Goal: Information Seeking & Learning: Check status

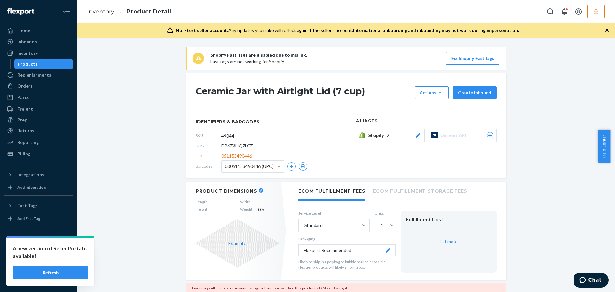
click at [72, 272] on button "Refresh" at bounding box center [50, 272] width 75 height 13
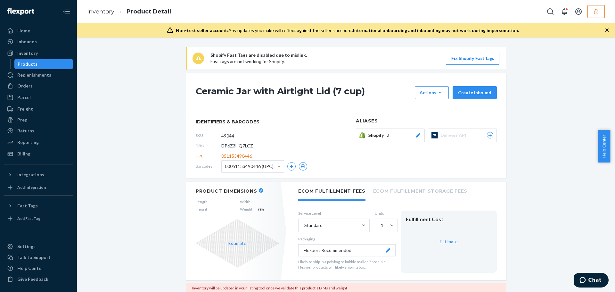
scroll to position [32, 0]
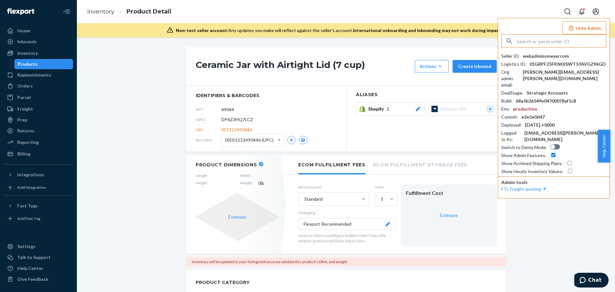
click at [534, 41] on input "text" at bounding box center [561, 41] width 89 height 13
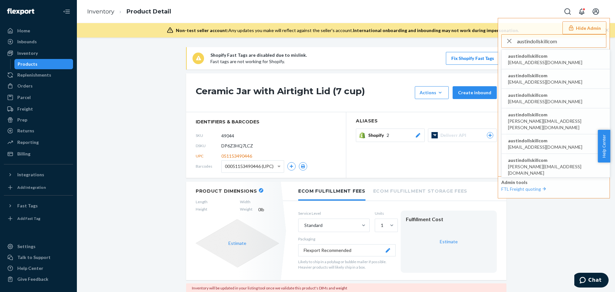
type input "austindollskillcom"
click at [530, 57] on span "austindollskillcom" at bounding box center [545, 56] width 74 height 6
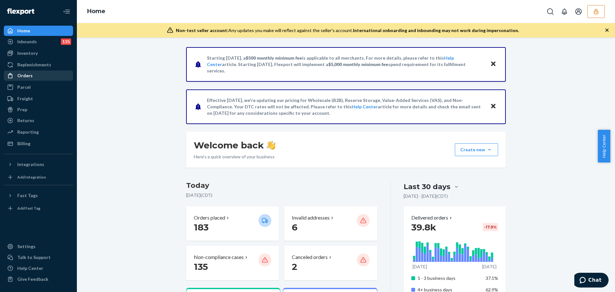
click at [34, 74] on div "Orders" at bounding box center [38, 75] width 68 height 9
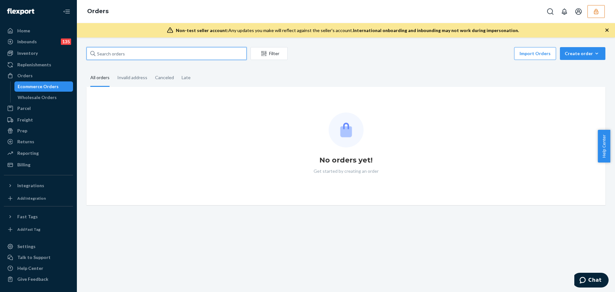
click at [115, 54] on input "text" at bounding box center [166, 53] width 160 height 13
paste input "DK3908157"
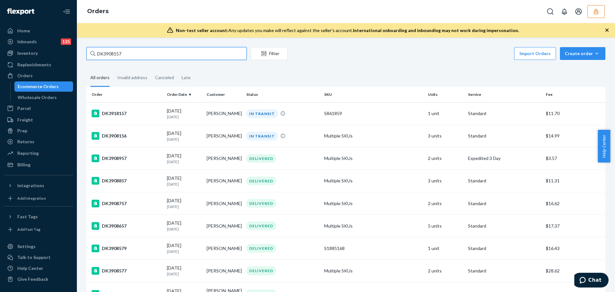
click at [127, 53] on input "DK3908157" at bounding box center [166, 53] width 160 height 13
drag, startPoint x: 128, startPoint y: 53, endPoint x: 88, endPoint y: 51, distance: 40.1
click at [88, 51] on input "DK3908157" at bounding box center [166, 53] width 160 height 13
paste input "6457115443457DELIVERRSPLIT7668488306945"
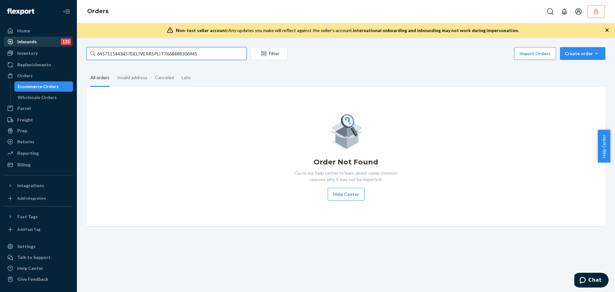
type input "6457115443457DELIVERRSPLIT7668488306945"
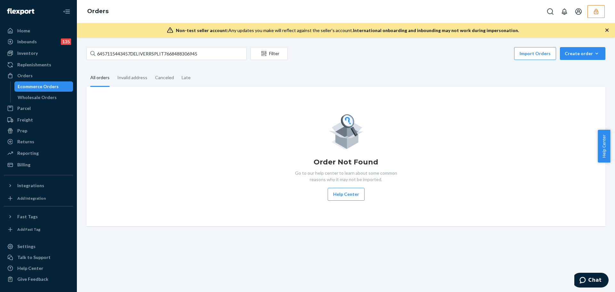
click at [597, 12] on icon "button" at bounding box center [596, 11] width 6 height 6
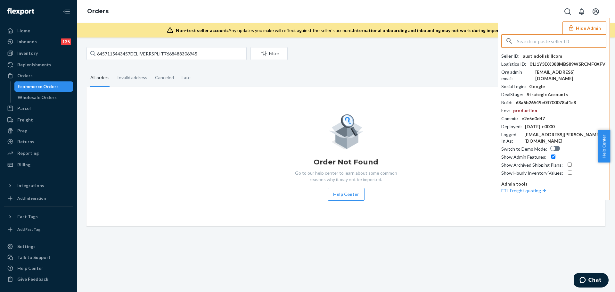
click at [544, 41] on input "text" at bounding box center [561, 41] width 89 height 13
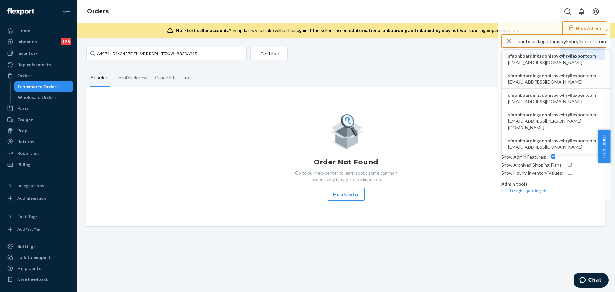
type input "sfnonboardingadonisbykyhryflexportcom"
click at [541, 56] on span "sfnonboardingadonisbykyhryflexportcom" at bounding box center [552, 56] width 88 height 6
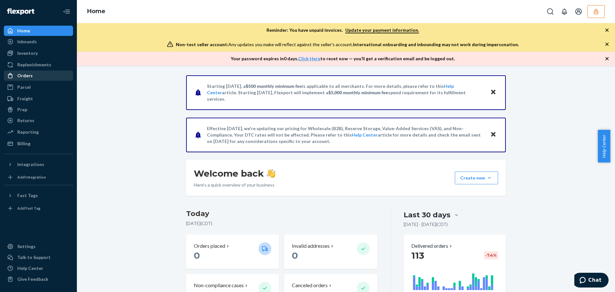
click at [23, 75] on div "Orders" at bounding box center [24, 75] width 15 height 6
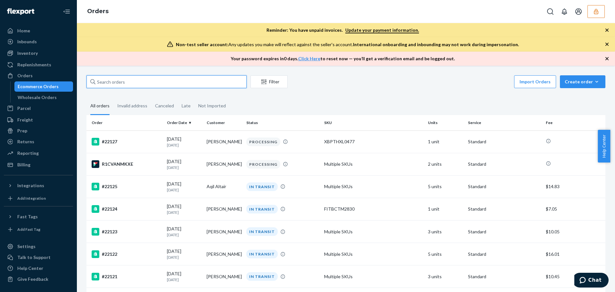
click at [125, 82] on input "text" at bounding box center [166, 81] width 160 height 13
paste input "D73XYHC9AV8"
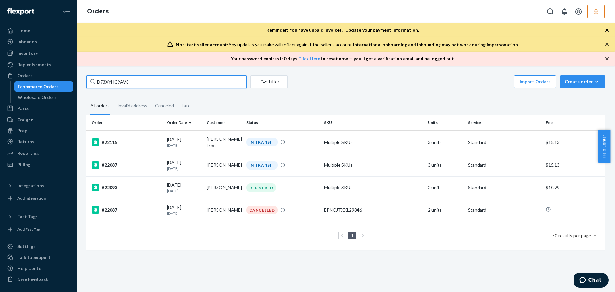
click at [123, 80] on input "D73XYHC9AV8" at bounding box center [166, 81] width 160 height 13
paste input "UFFDWC584S"
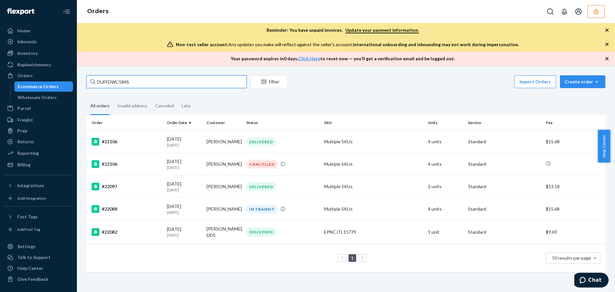
click at [118, 84] on input "DUFFDWC584S" at bounding box center [166, 81] width 160 height 13
type input "DUFFDWC584S"
click at [35, 54] on div "Inventory" at bounding box center [27, 53] width 21 height 6
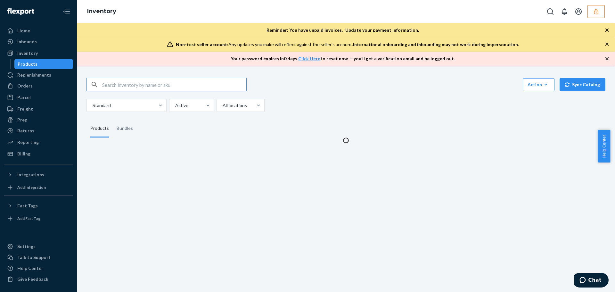
click at [165, 84] on input "text" at bounding box center [174, 84] width 144 height 13
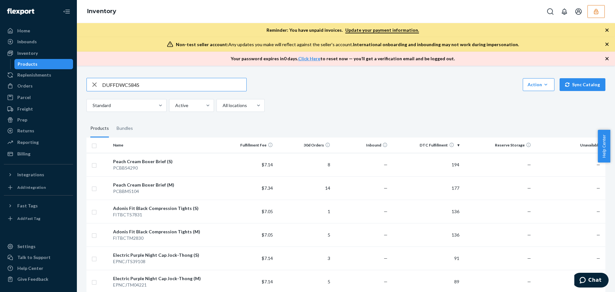
type input "DUFFDWC584S"
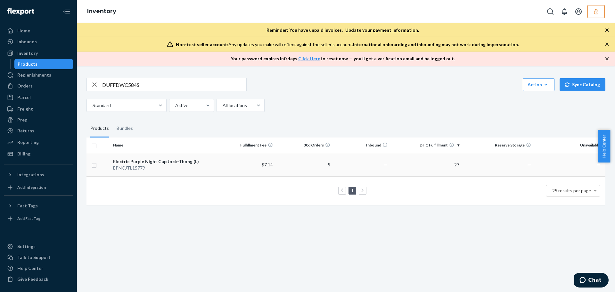
click at [229, 166] on td "$7.14" at bounding box center [246, 164] width 57 height 23
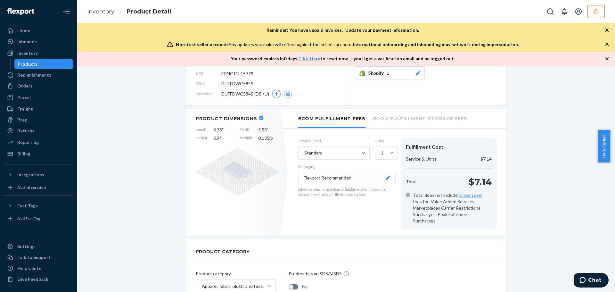
scroll to position [96, 0]
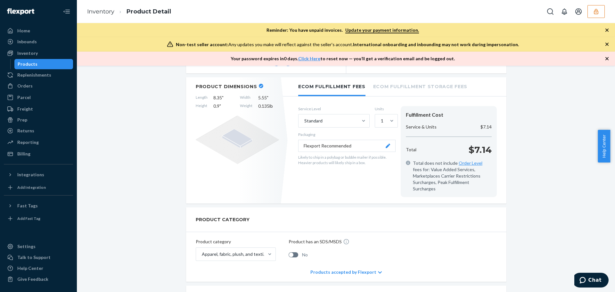
click at [116, 286] on div "Electric Purple Night Cap Jock-Thong (L) Actions Hide Request removal Create in…" at bounding box center [346, 282] width 529 height 607
click at [26, 86] on div "Orders" at bounding box center [24, 86] width 15 height 6
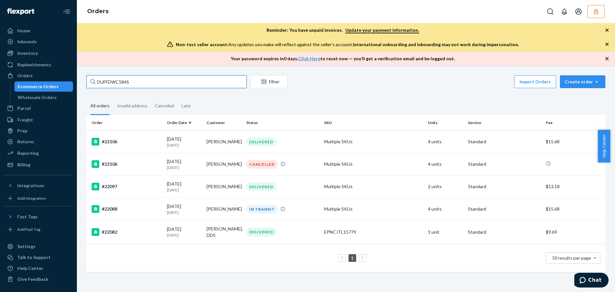
click at [114, 82] on input "DUFFDWC584S" at bounding box center [166, 81] width 160 height 13
click at [194, 140] on div "08/14/2025 6 days ago" at bounding box center [184, 142] width 35 height 12
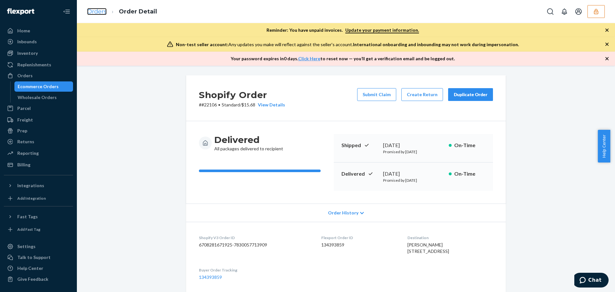
click at [93, 8] on link "Orders" at bounding box center [97, 11] width 20 height 7
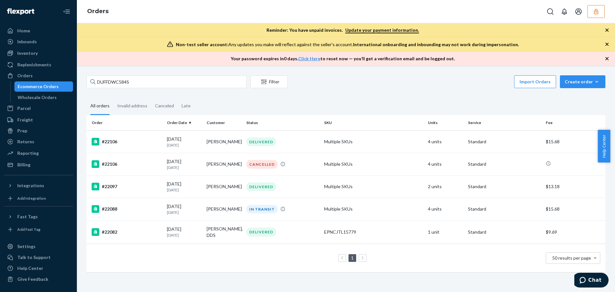
click at [596, 16] on button "button" at bounding box center [596, 11] width 17 height 13
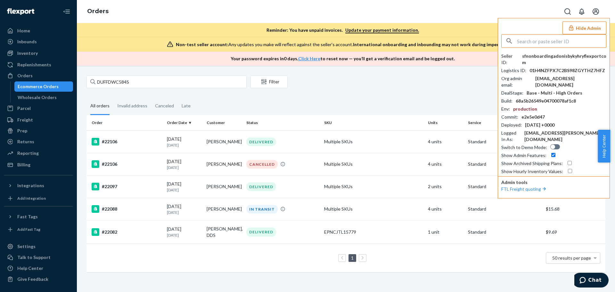
click at [540, 38] on input "text" at bounding box center [561, 41] width 89 height 13
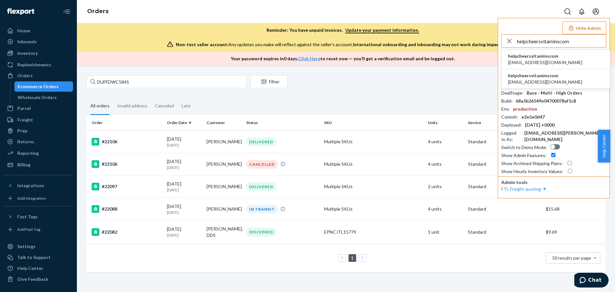
type input "helpcheersvitaminscom"
click at [532, 78] on span "helpcheersvitaminscom" at bounding box center [545, 75] width 74 height 6
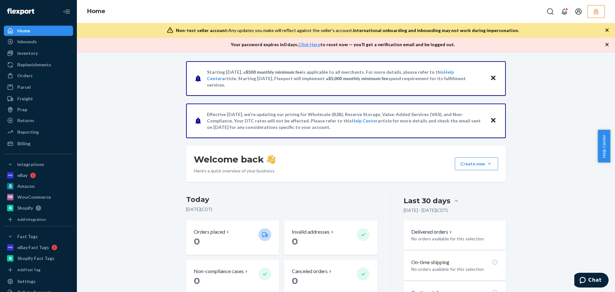
scroll to position [32, 0]
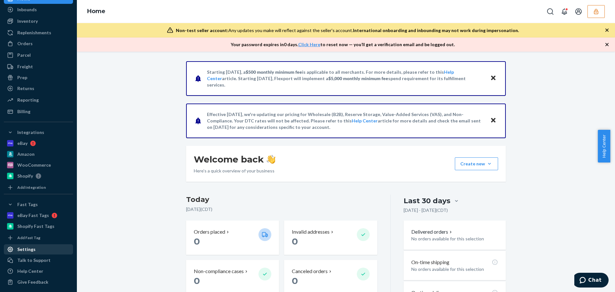
click at [31, 251] on div "Settings" at bounding box center [26, 249] width 18 height 6
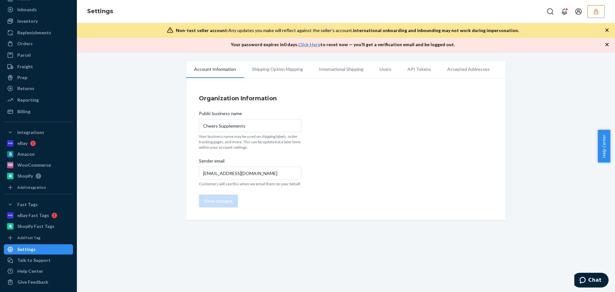
click at [379, 71] on li "Users" at bounding box center [386, 69] width 28 height 16
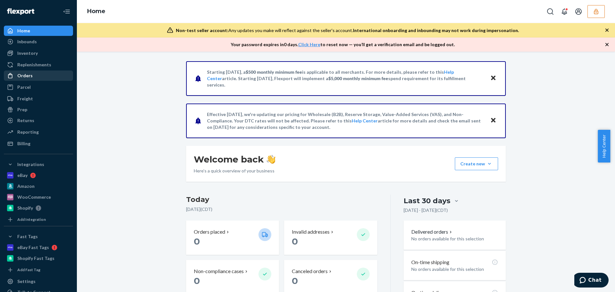
click at [29, 78] on div "Orders" at bounding box center [24, 75] width 15 height 6
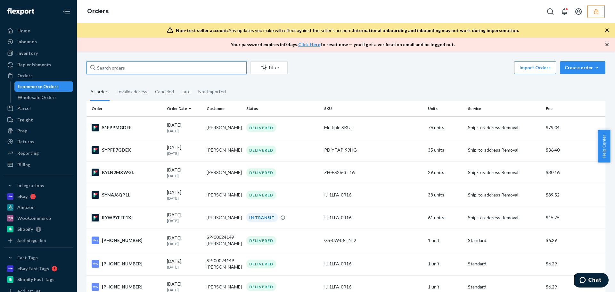
click at [121, 72] on input "text" at bounding box center [166, 67] width 160 height 13
paste input "90305"
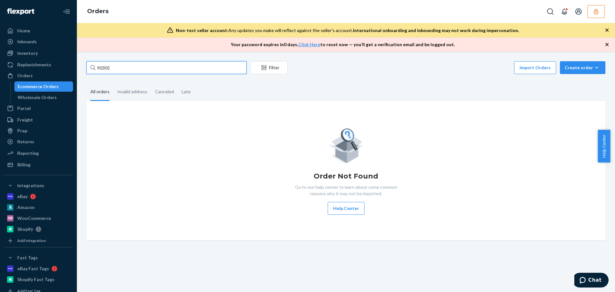
click at [160, 65] on input "90305" at bounding box center [166, 67] width 160 height 13
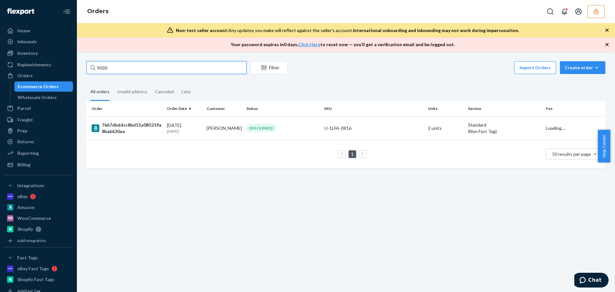
type input "90305"
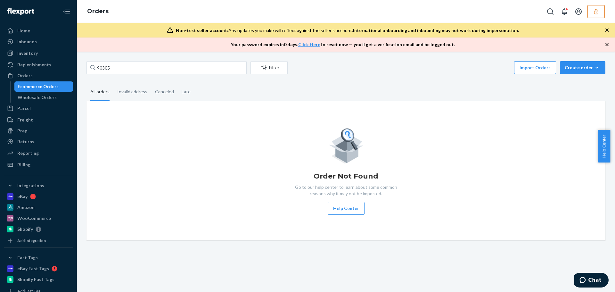
click at [597, 13] on icon "button" at bounding box center [596, 11] width 6 height 6
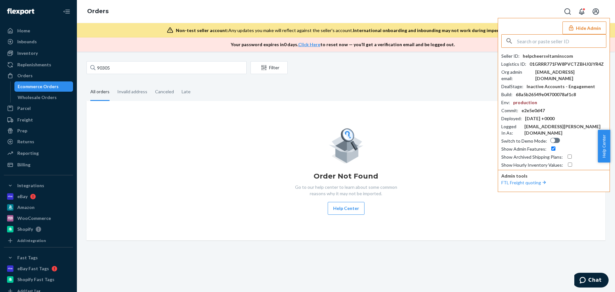
click at [564, 43] on input "text" at bounding box center [561, 41] width 89 height 13
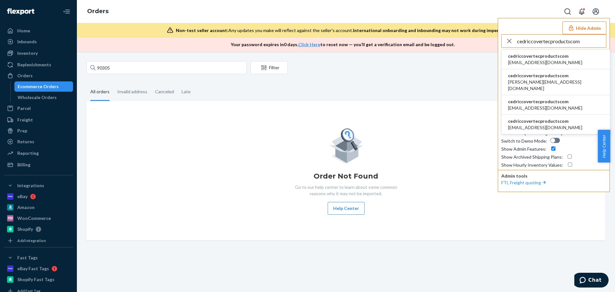
type input "cedriccovertecproductscom"
click at [550, 61] on span "askcovertec@gmail.com" at bounding box center [545, 62] width 74 height 6
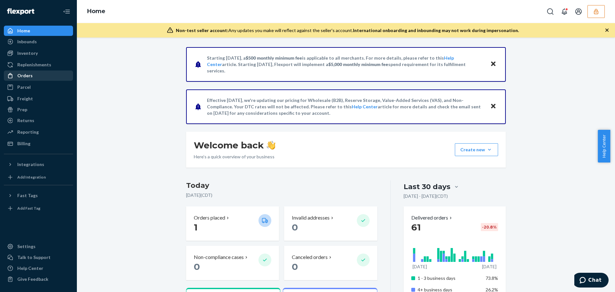
click at [20, 74] on div "Orders" at bounding box center [24, 75] width 15 height 6
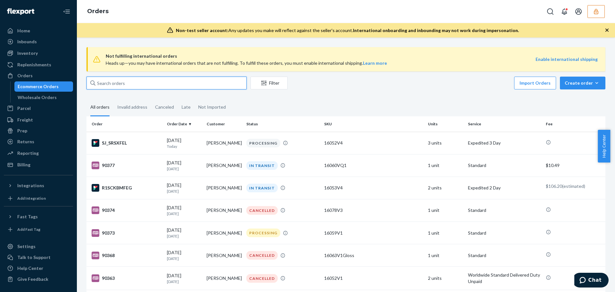
click at [161, 86] on input "text" at bounding box center [166, 83] width 160 height 13
paste input "cedriccovertecproductscom"
type input "cedriccovertecproductscom"
click at [135, 84] on input "text" at bounding box center [166, 83] width 160 height 13
paste input "90305"
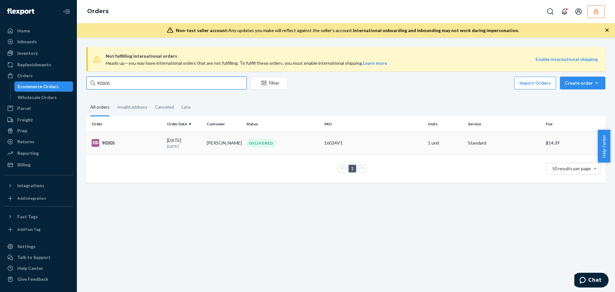
type input "90305"
click at [137, 142] on div "90305" at bounding box center [127, 143] width 70 height 8
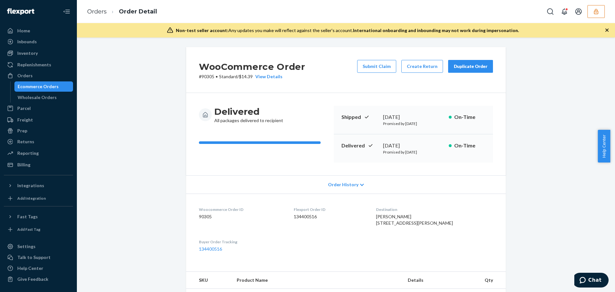
click at [311, 218] on dd "134400516" at bounding box center [330, 216] width 72 height 6
copy dd "134400516"
click at [104, 7] on ol "Orders Order Detail" at bounding box center [122, 11] width 80 height 19
click at [102, 13] on link "Orders" at bounding box center [97, 11] width 20 height 7
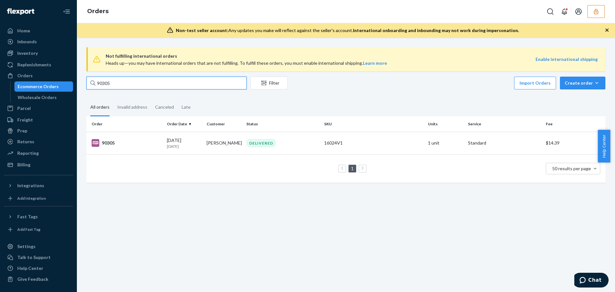
click at [103, 83] on input "90305" at bounding box center [166, 83] width 160 height 13
paste input "0"
type input "90300"
click at [121, 146] on div "90300" at bounding box center [127, 143] width 70 height 8
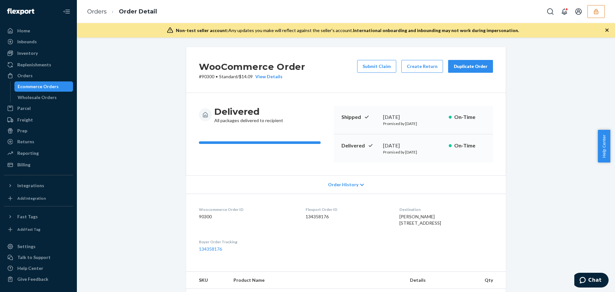
click at [306, 217] on dd "134358176" at bounding box center [348, 216] width 84 height 6
copy dd "134358176"
click at [105, 11] on link "Orders" at bounding box center [97, 11] width 20 height 7
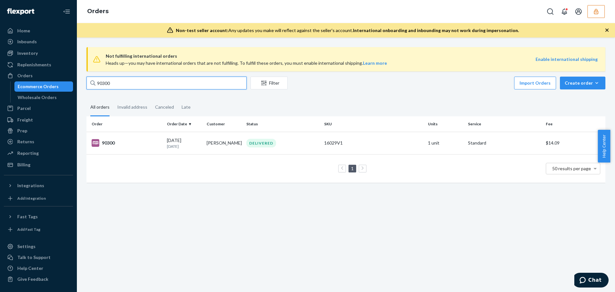
click at [100, 82] on input "90300" at bounding box center [166, 83] width 160 height 13
paste input "298"
type input "90298"
click at [136, 142] on div "90298" at bounding box center [127, 143] width 70 height 8
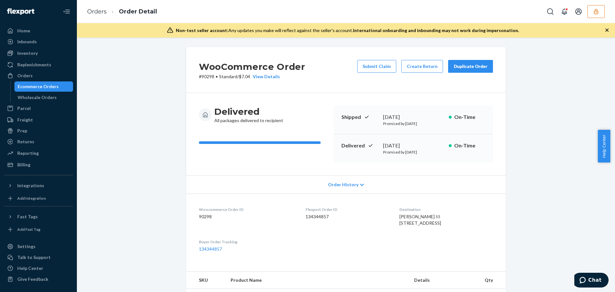
click at [311, 217] on dd "134344857" at bounding box center [348, 216] width 84 height 6
copy dd "134344857"
click at [107, 14] on li "Order Detail" at bounding box center [132, 11] width 50 height 9
click at [100, 12] on link "Orders" at bounding box center [97, 11] width 20 height 7
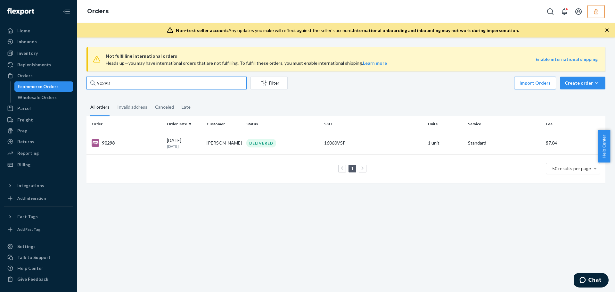
click at [106, 82] on input "90298" at bounding box center [166, 83] width 160 height 13
paste input "314"
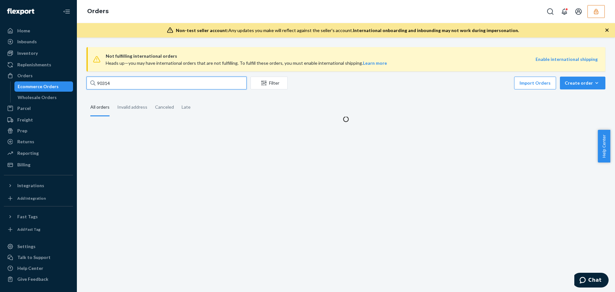
type input "90314"
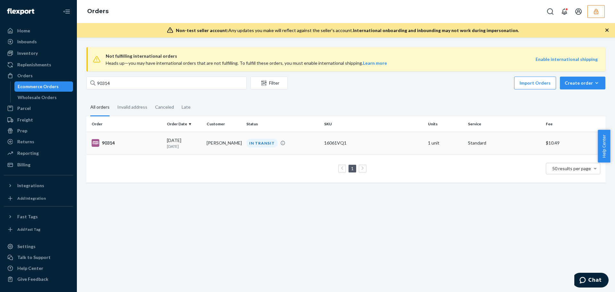
click at [156, 147] on td "90314" at bounding box center [125, 143] width 78 height 22
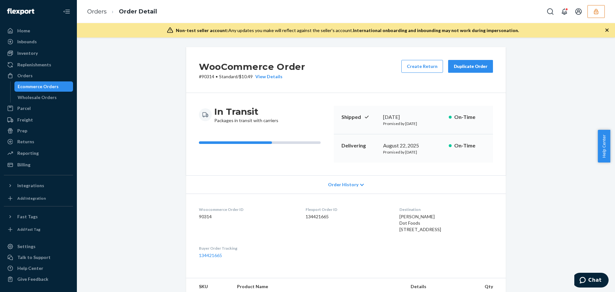
click at [306, 216] on dd "134421665" at bounding box center [348, 216] width 84 height 6
copy dd "134421665"
click at [593, 9] on button "button" at bounding box center [596, 11] width 17 height 13
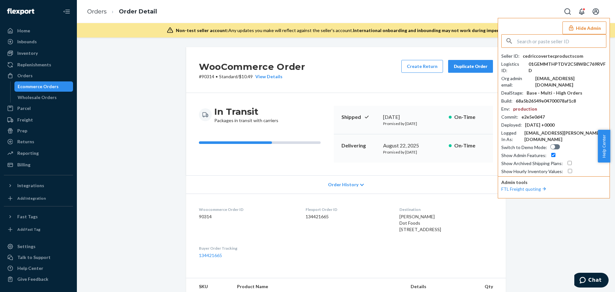
click at [544, 37] on input "text" at bounding box center [561, 41] width 89 height 13
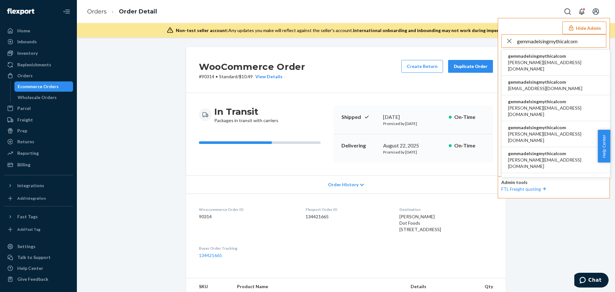
type input "gemmadelsingmythicalcom"
click at [538, 55] on span "gemmadelsingmythicalcom" at bounding box center [555, 56] width 95 height 6
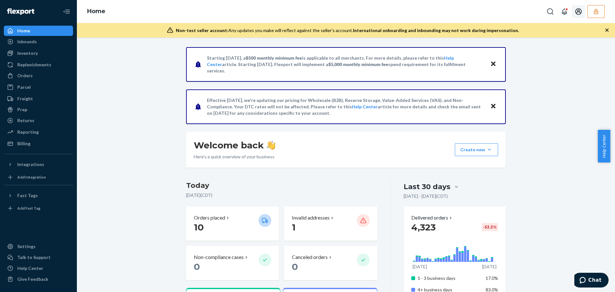
click at [601, 13] on button "button" at bounding box center [596, 11] width 17 height 13
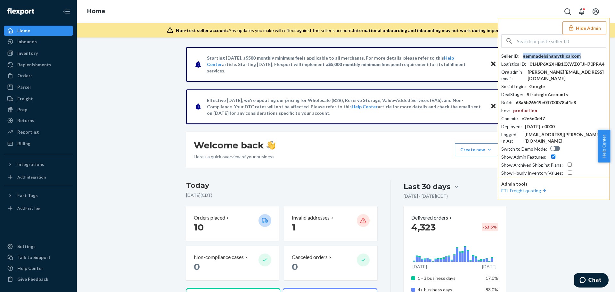
click at [554, 56] on div "gemmadelsingmythicalcom" at bounding box center [552, 56] width 58 height 6
click at [548, 56] on div "gemmadelsingmythicalcom" at bounding box center [552, 56] width 58 height 6
click at [534, 57] on div "gemmadelsingmythicalcom" at bounding box center [552, 56] width 58 height 6
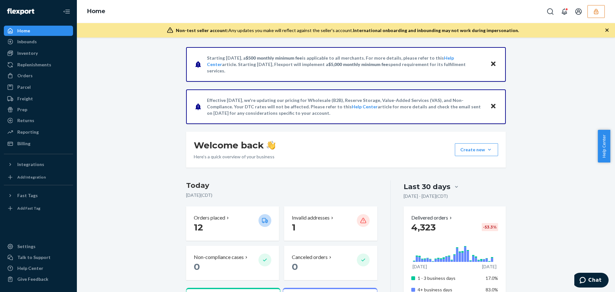
click at [596, 9] on icon "button" at bounding box center [596, 11] width 4 height 5
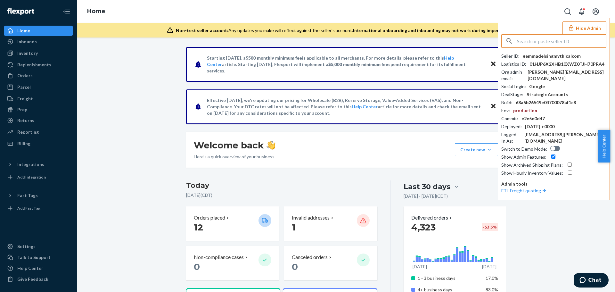
click at [538, 44] on input "text" at bounding box center [561, 41] width 89 height 13
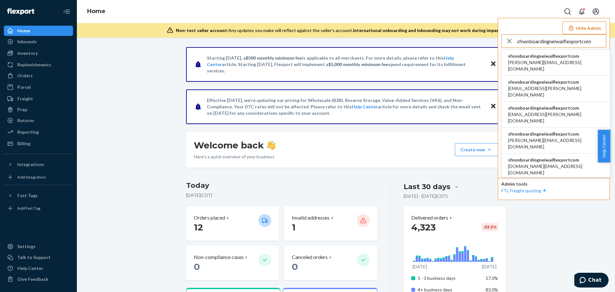
type input "sfnonboardingneiwaiflexportcom"
click at [541, 59] on span "sfnonboardingneiwaiflexportcom" at bounding box center [555, 56] width 95 height 6
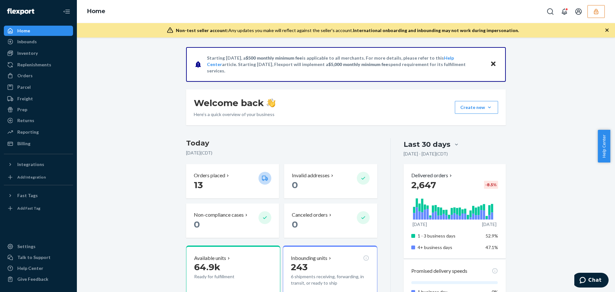
click at [596, 14] on icon "button" at bounding box center [596, 11] width 4 height 5
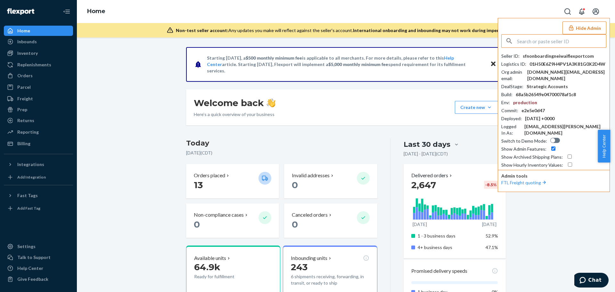
click at [587, 30] on button "Hide Admin" at bounding box center [585, 27] width 44 height 13
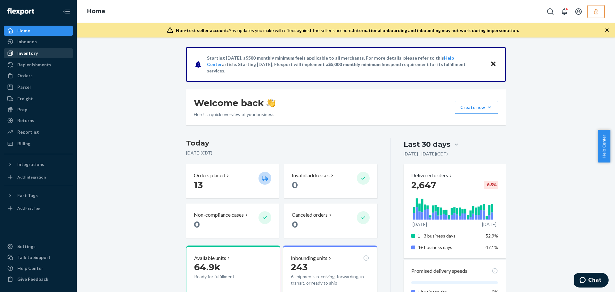
click at [31, 53] on div "Inventory" at bounding box center [27, 53] width 21 height 6
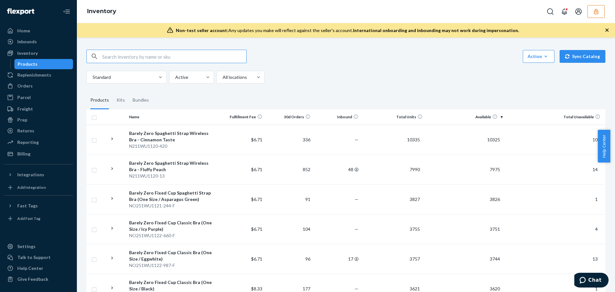
click at [133, 60] on input "text" at bounding box center [174, 56] width 144 height 13
paste input "DWZVX6ADB49"
type input "DWZVX6ADB49"
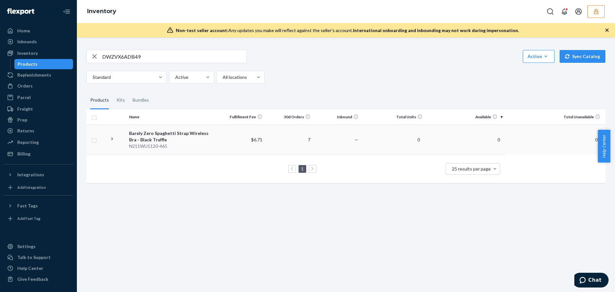
click at [214, 141] on td "Barely Zero Spaghetti Strap Wireless Bra - Black Truffle N211WU1120-465" at bounding box center [172, 140] width 90 height 30
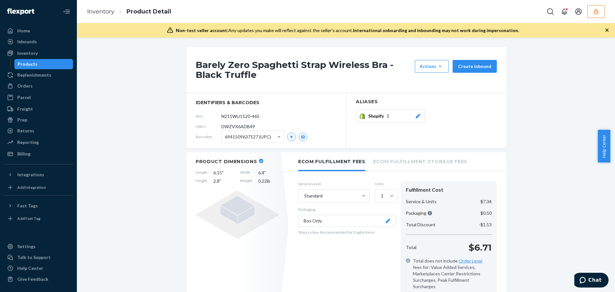
click at [243, 123] on span "DWZVX6ADB49" at bounding box center [238, 126] width 34 height 6
copy span "DWZVX6ADB49"
